Goal: Transaction & Acquisition: Book appointment/travel/reservation

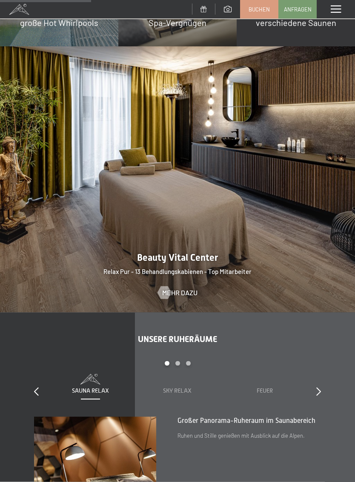
scroll to position [858, 0]
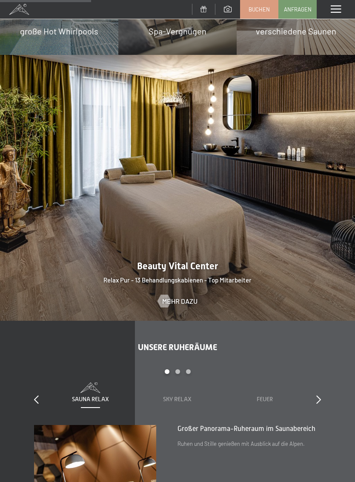
click at [262, 12] on span "Buchen" at bounding box center [259, 10] width 21 height 8
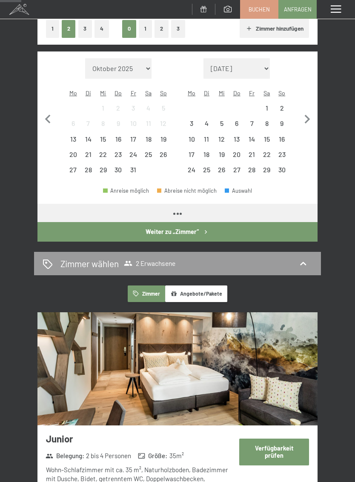
scroll to position [125, 0]
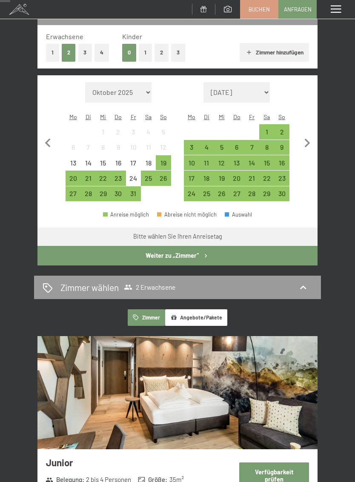
click at [270, 175] on div "22" at bounding box center [266, 181] width 13 height 13
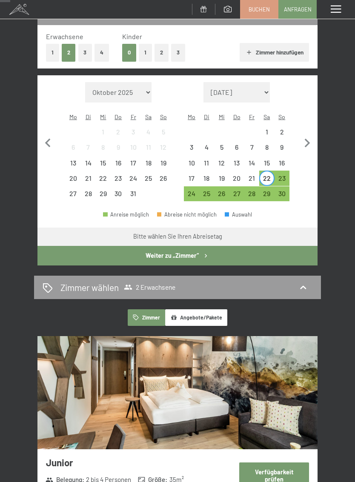
click at [210, 190] on div "25" at bounding box center [206, 196] width 13 height 13
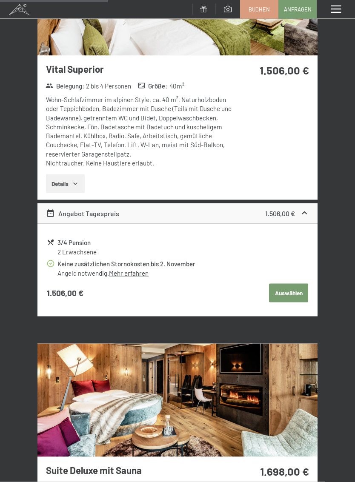
scroll to position [858, 0]
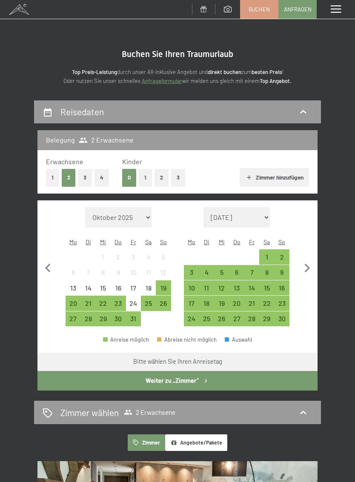
click at [267, 300] on div "22" at bounding box center [266, 306] width 13 height 13
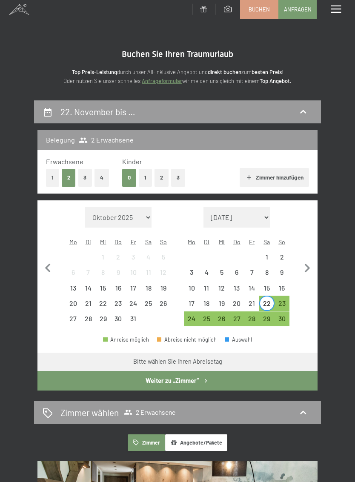
click at [206, 315] on div "25" at bounding box center [206, 321] width 13 height 13
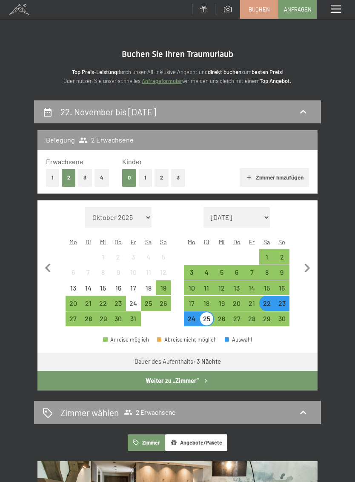
click at [206, 377] on icon "button" at bounding box center [205, 380] width 7 height 7
